Goal: Information Seeking & Learning: Find specific fact

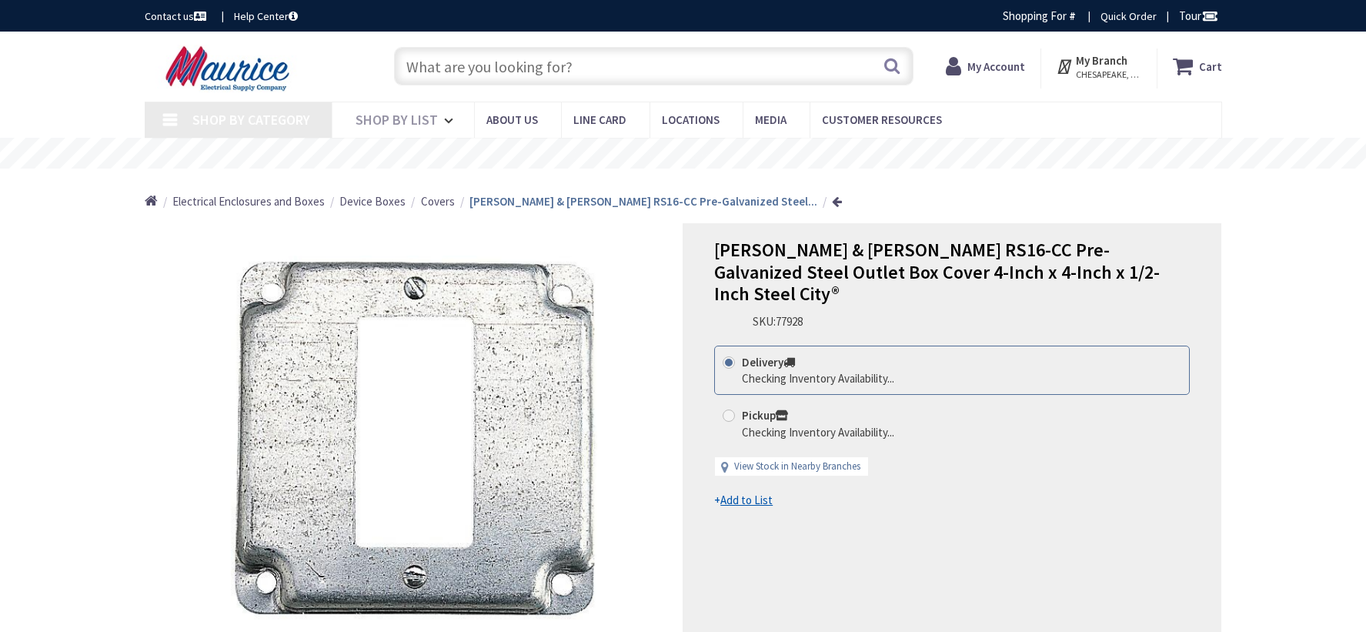
type input "[STREET_ADDRESS][MEDICAL_DATA]"
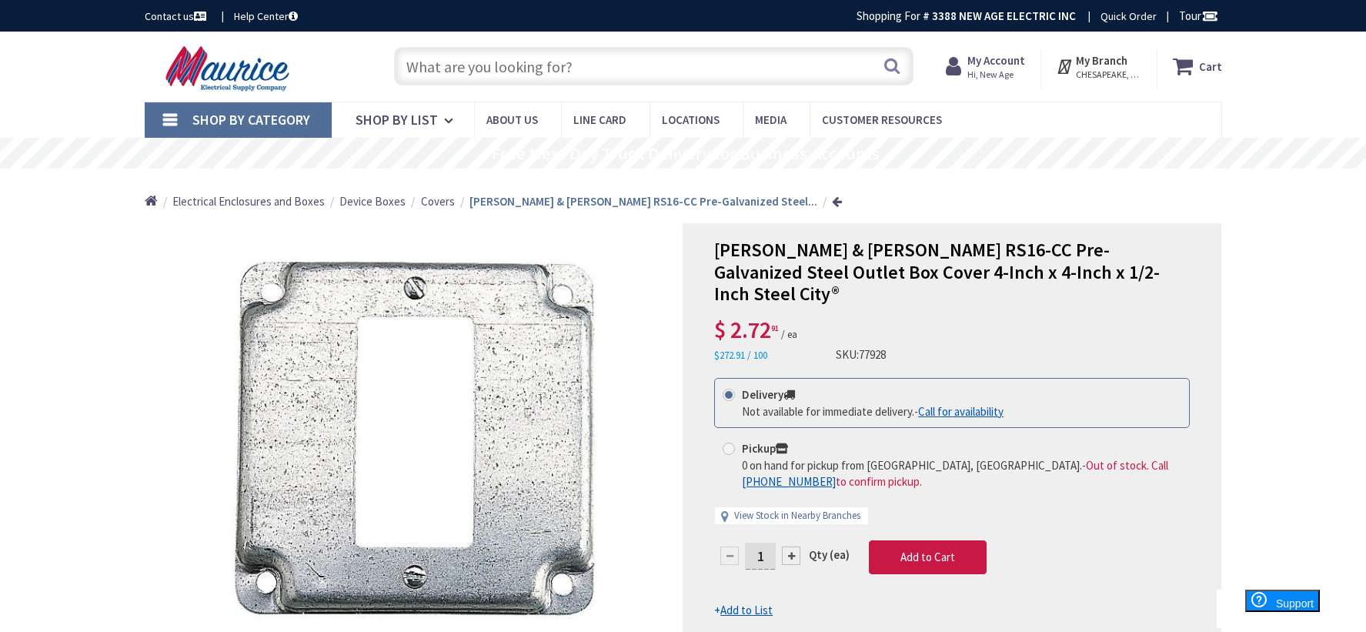
click at [525, 63] on input "text" at bounding box center [653, 66] width 519 height 38
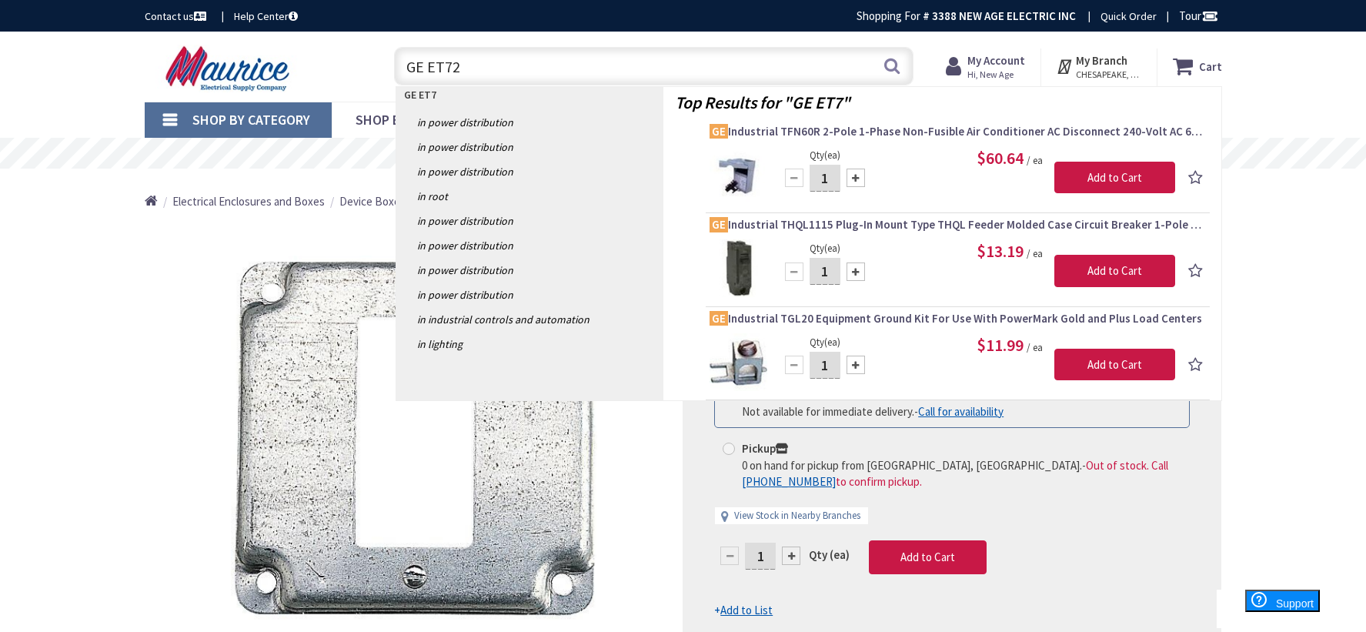
type input "GE ET724"
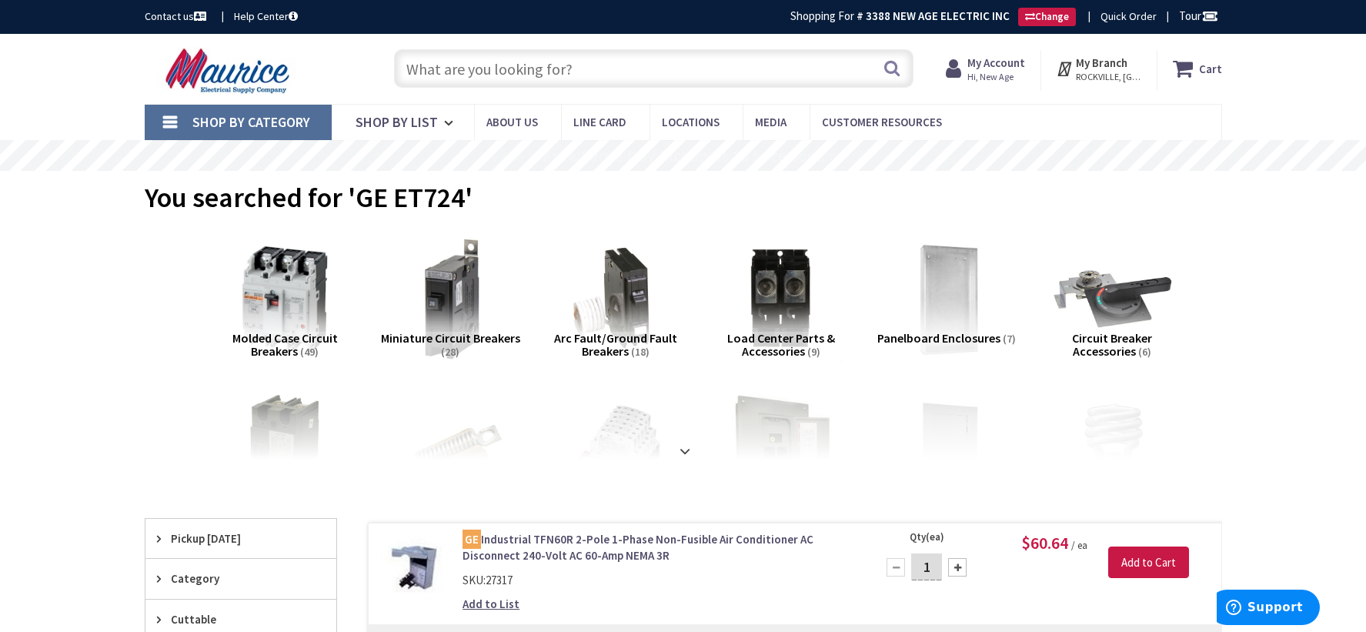
click at [604, 62] on input "text" at bounding box center [653, 68] width 519 height 38
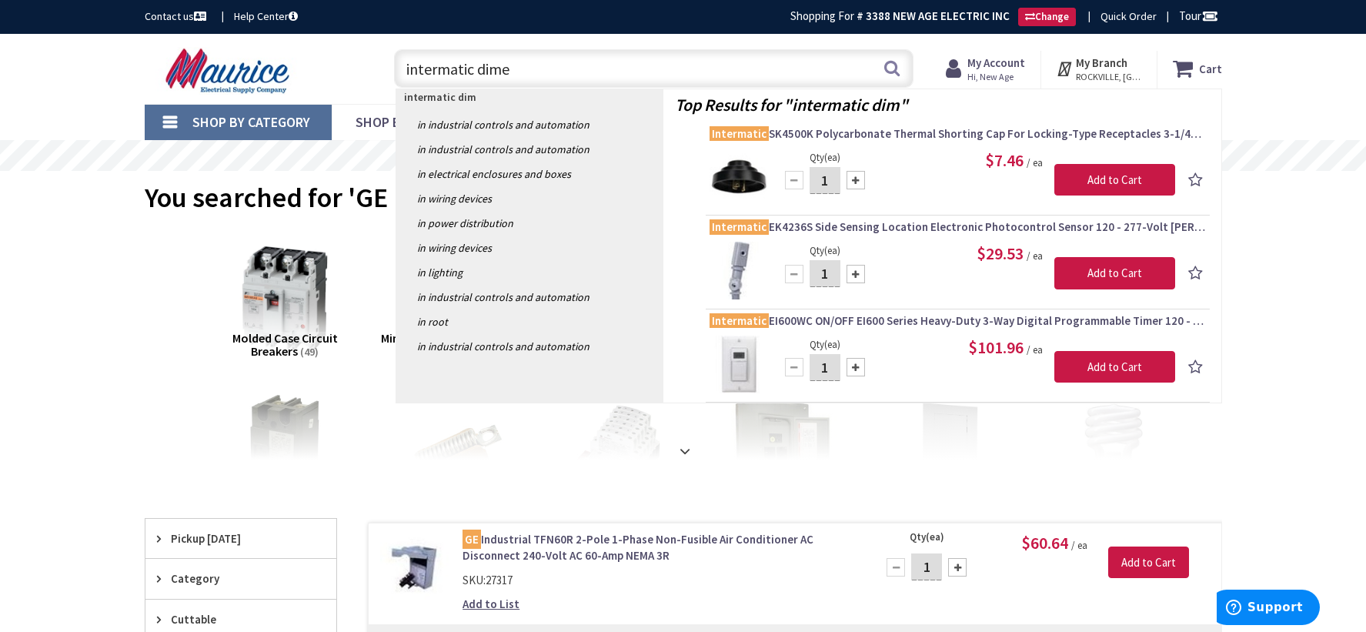
type input "intermatic dimer"
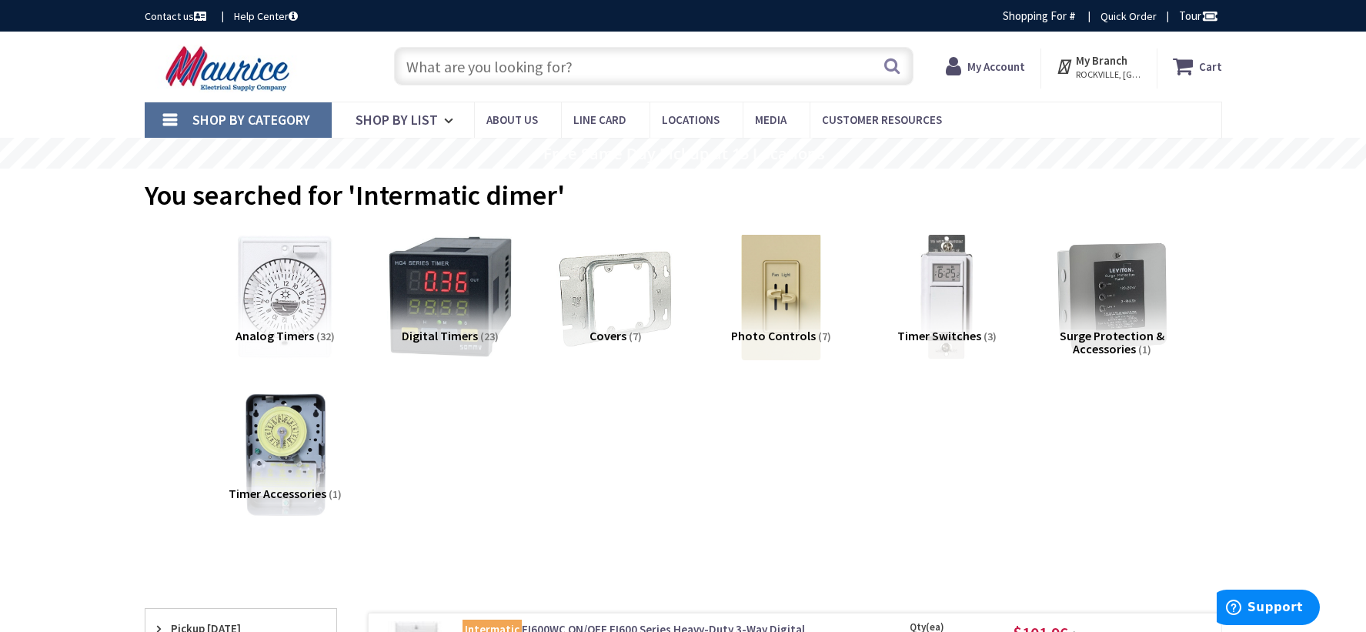
click at [449, 81] on input "text" at bounding box center [653, 66] width 519 height 38
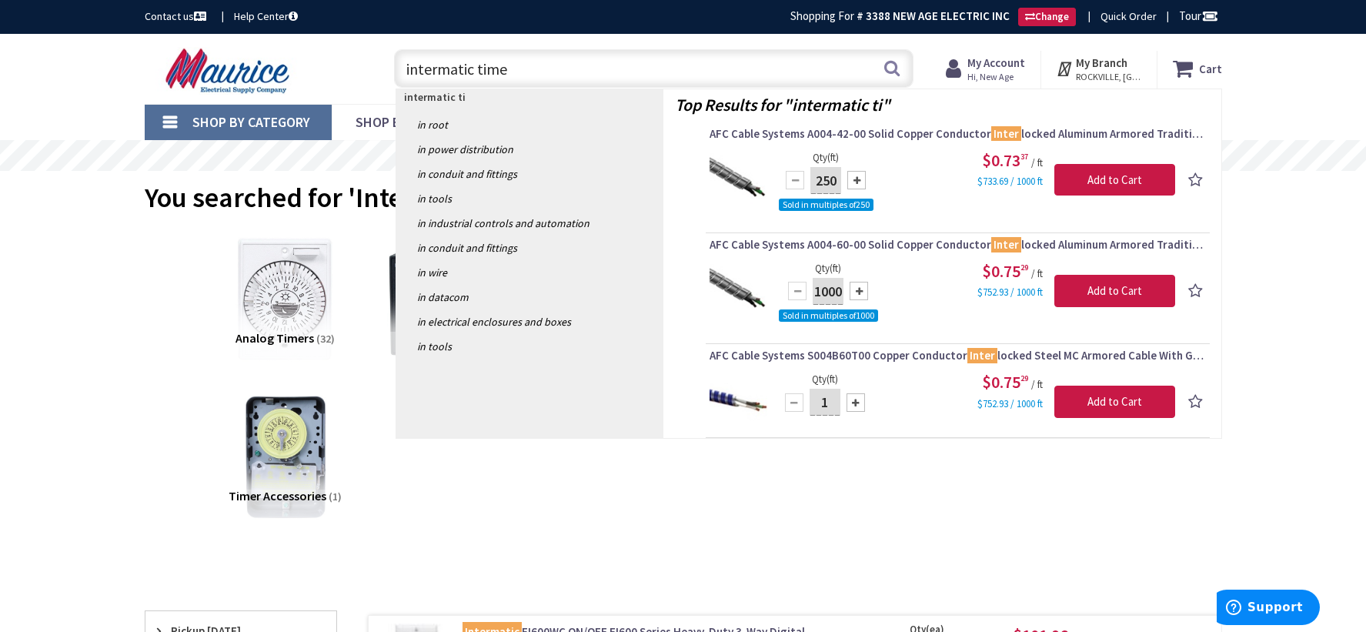
type input "intermatic timer"
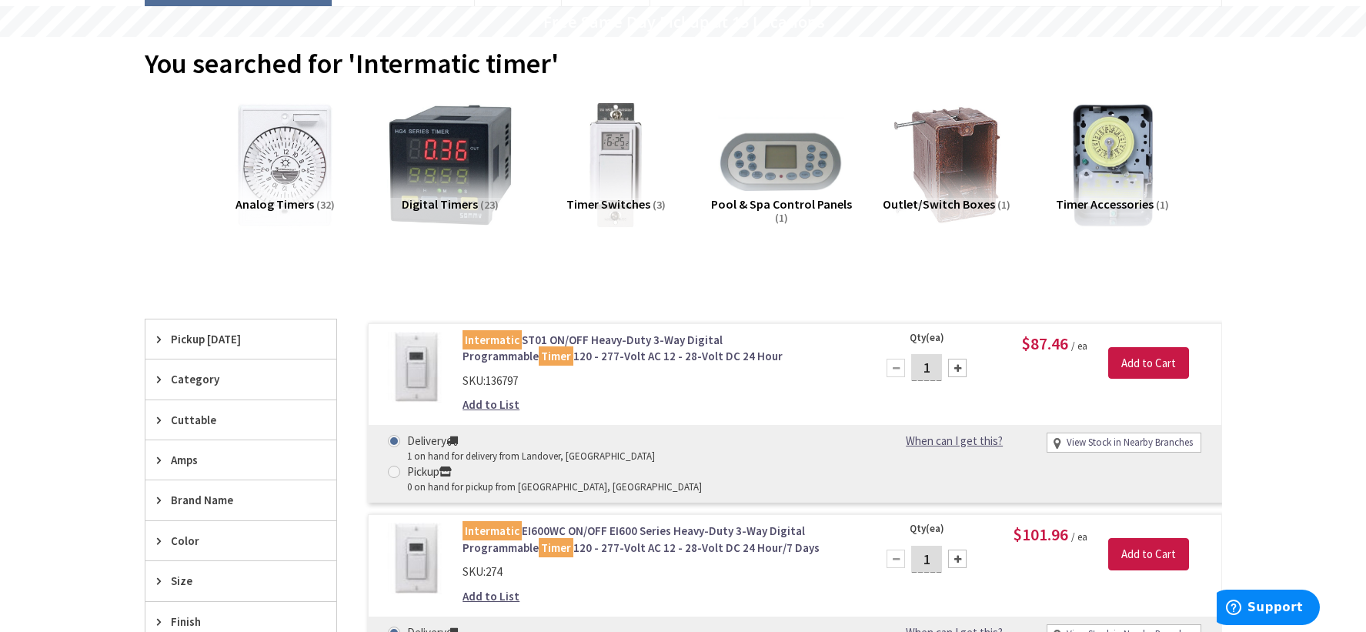
scroll to position [154, 0]
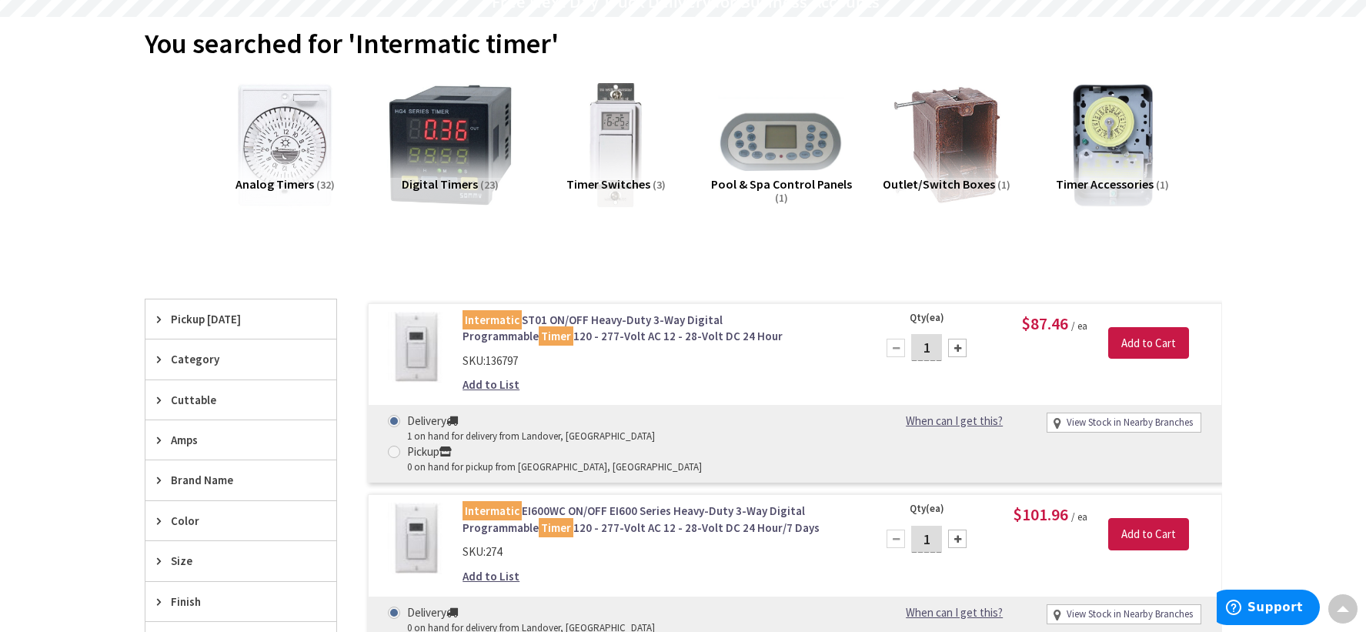
click at [703, 321] on link "Intermatic ST01 ON/OFF Heavy-Duty 3-Way Digital Programmable Timer 120 - 277-Vo…" at bounding box center [658, 328] width 392 height 33
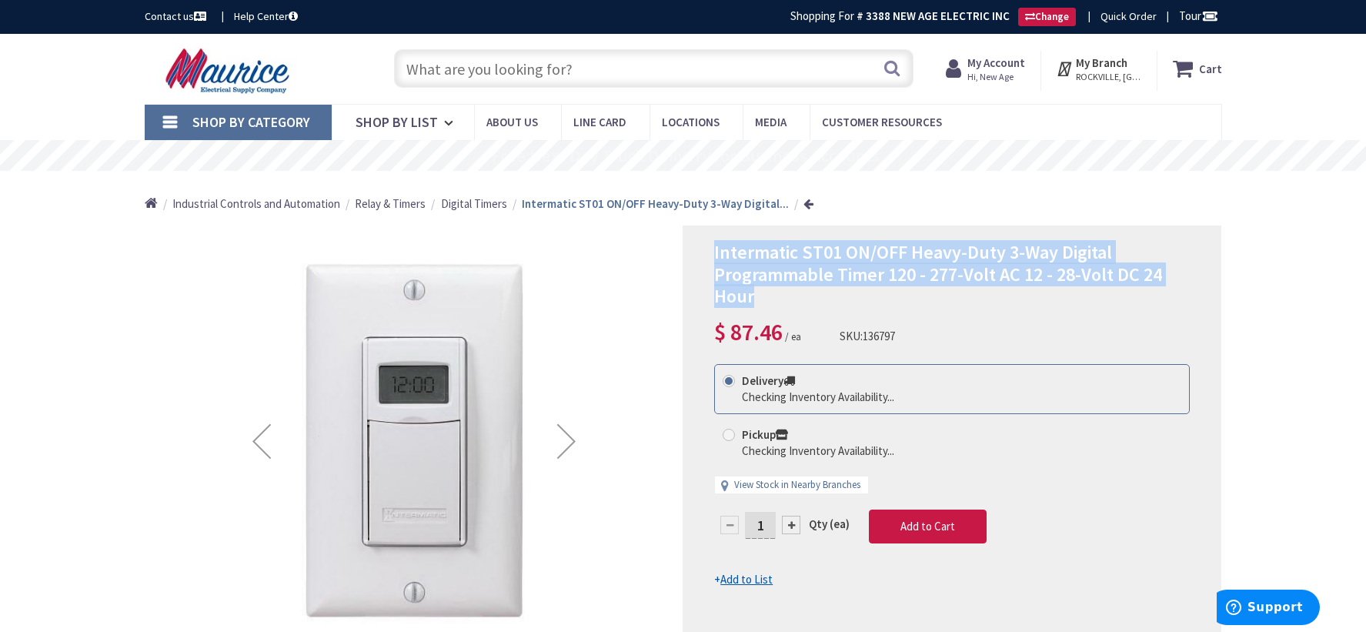
drag, startPoint x: 715, startPoint y: 256, endPoint x: 879, endPoint y: 301, distance: 169.9
click at [879, 301] on h1 "Intermatic ST01 ON/OFF Heavy-Duty 3-Way Digital Programmable Timer 120 - 277-Vo…" at bounding box center [952, 275] width 476 height 66
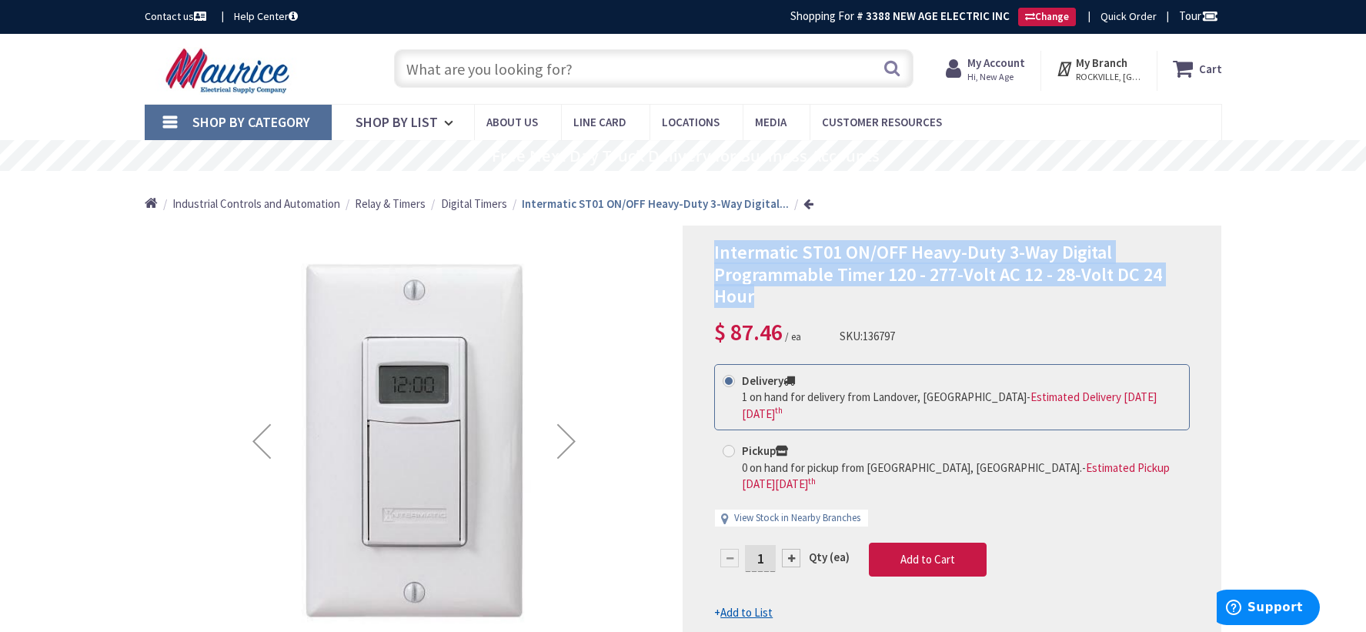
copy span "Intermatic ST01 ON/OFF Heavy-Duty 3-Way Digital Programmable Timer 120 - 277-Vo…"
drag, startPoint x: 917, startPoint y: 339, endPoint x: 843, endPoint y: 342, distance: 74.0
click at [843, 342] on div "Intermatic ST01 ON/OFF Heavy-Duty 3-Way Digital Programmable Timer 120 - 277-Vo…" at bounding box center [952, 295] width 476 height 107
copy div "SKU: 136797"
